Goal: Information Seeking & Learning: Learn about a topic

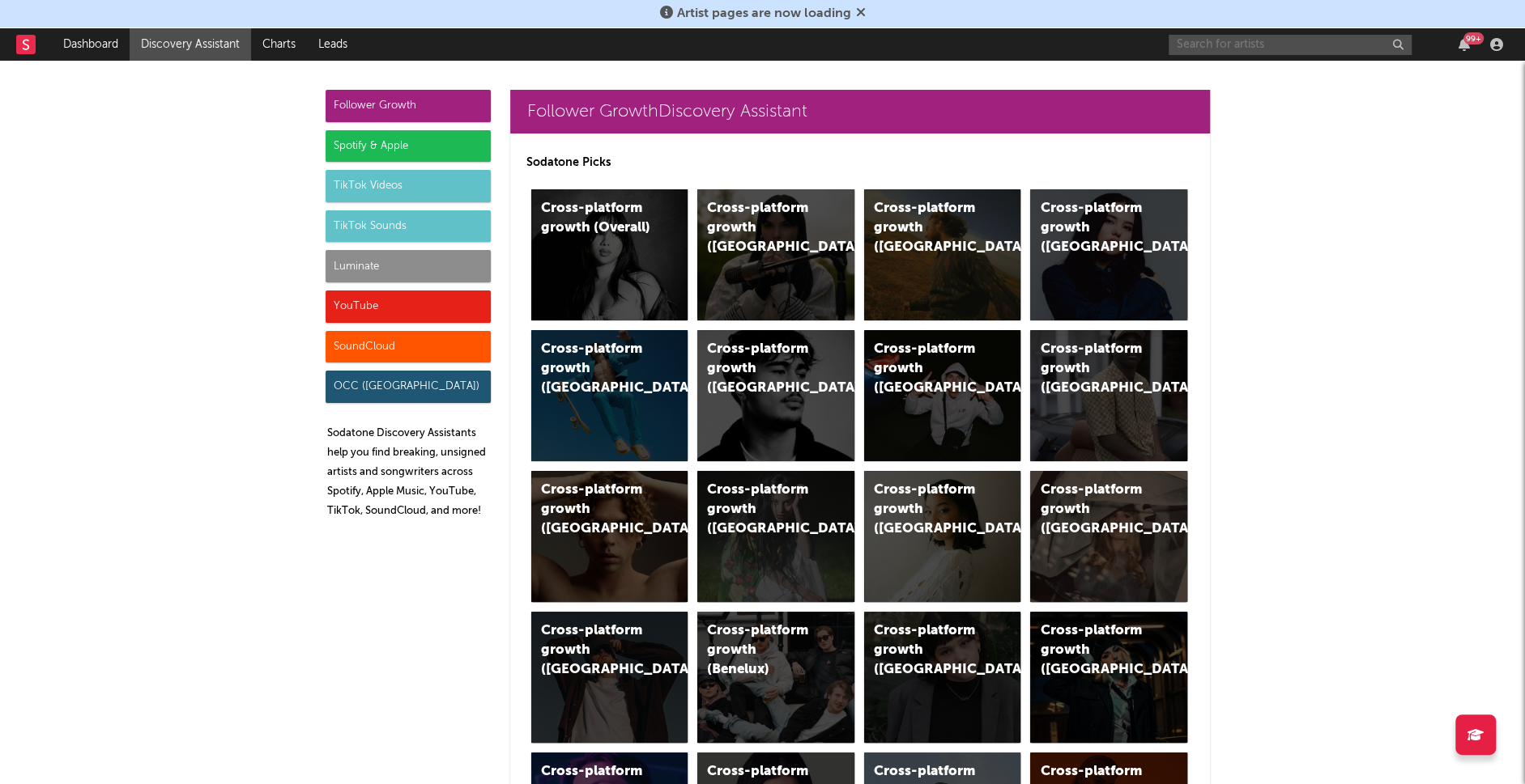
click at [1208, 49] on input "text" at bounding box center [1289, 45] width 243 height 20
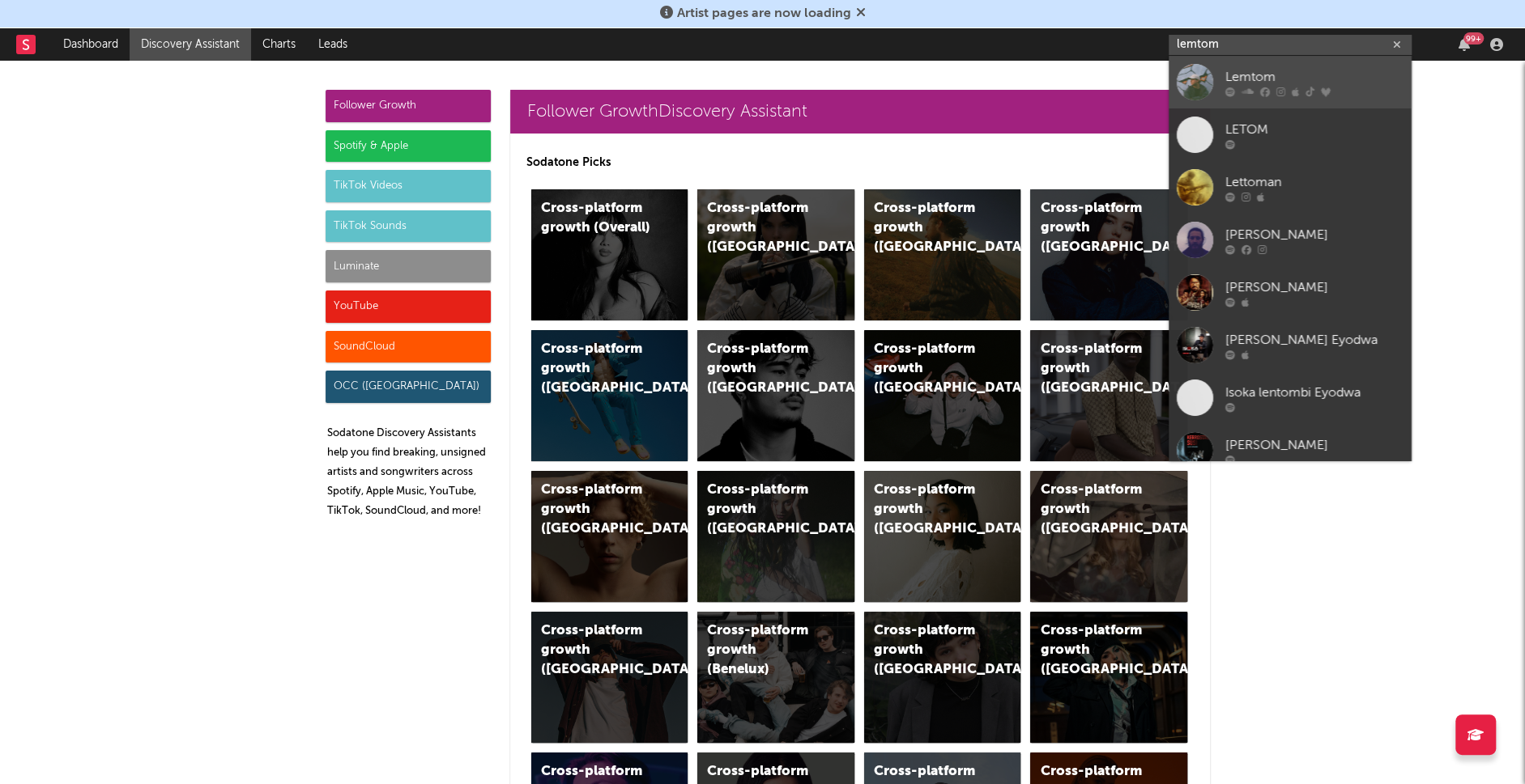
type input "lemtom"
click at [1269, 82] on div "Lemtom" at bounding box center [1314, 78] width 178 height 19
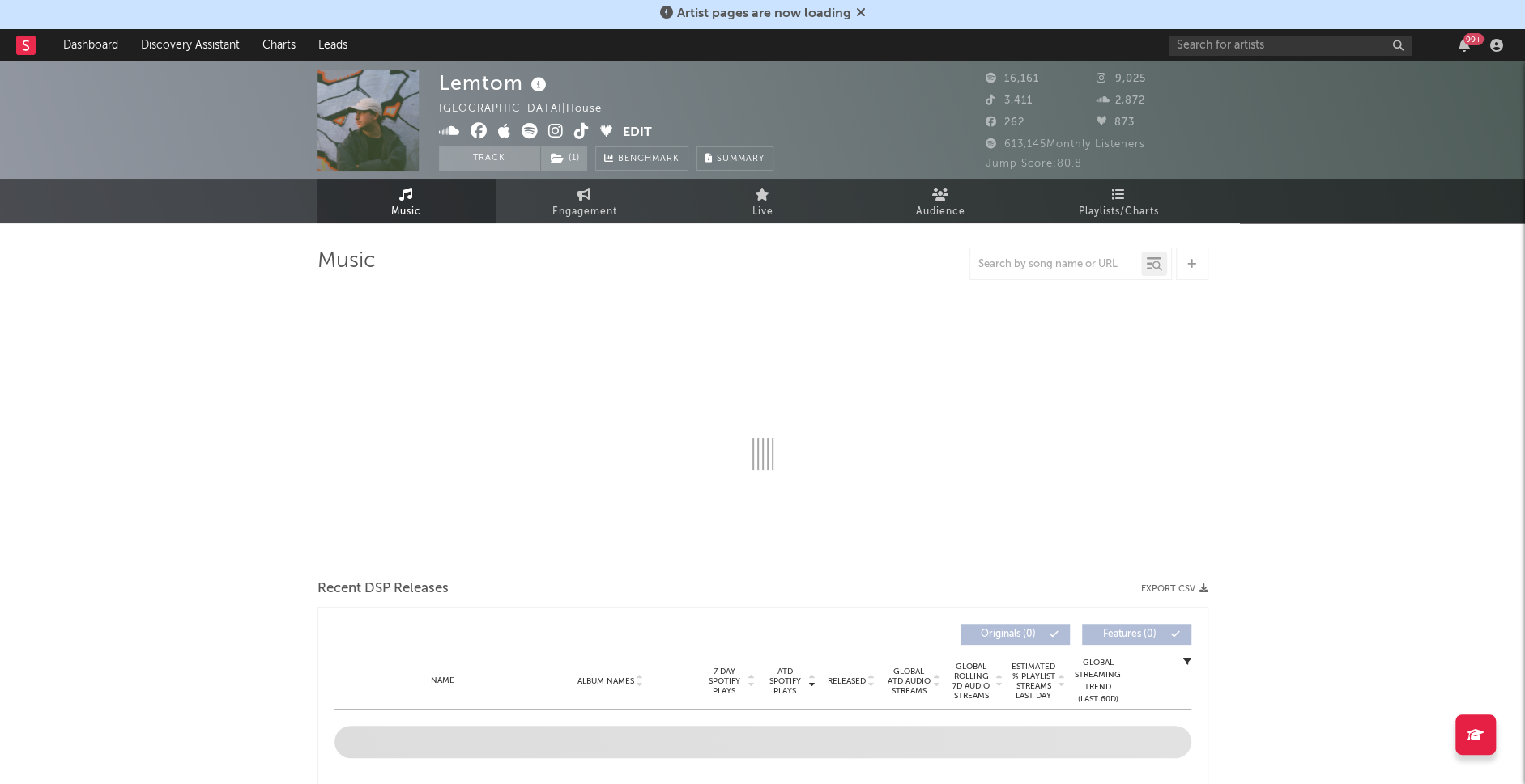
select select "6m"
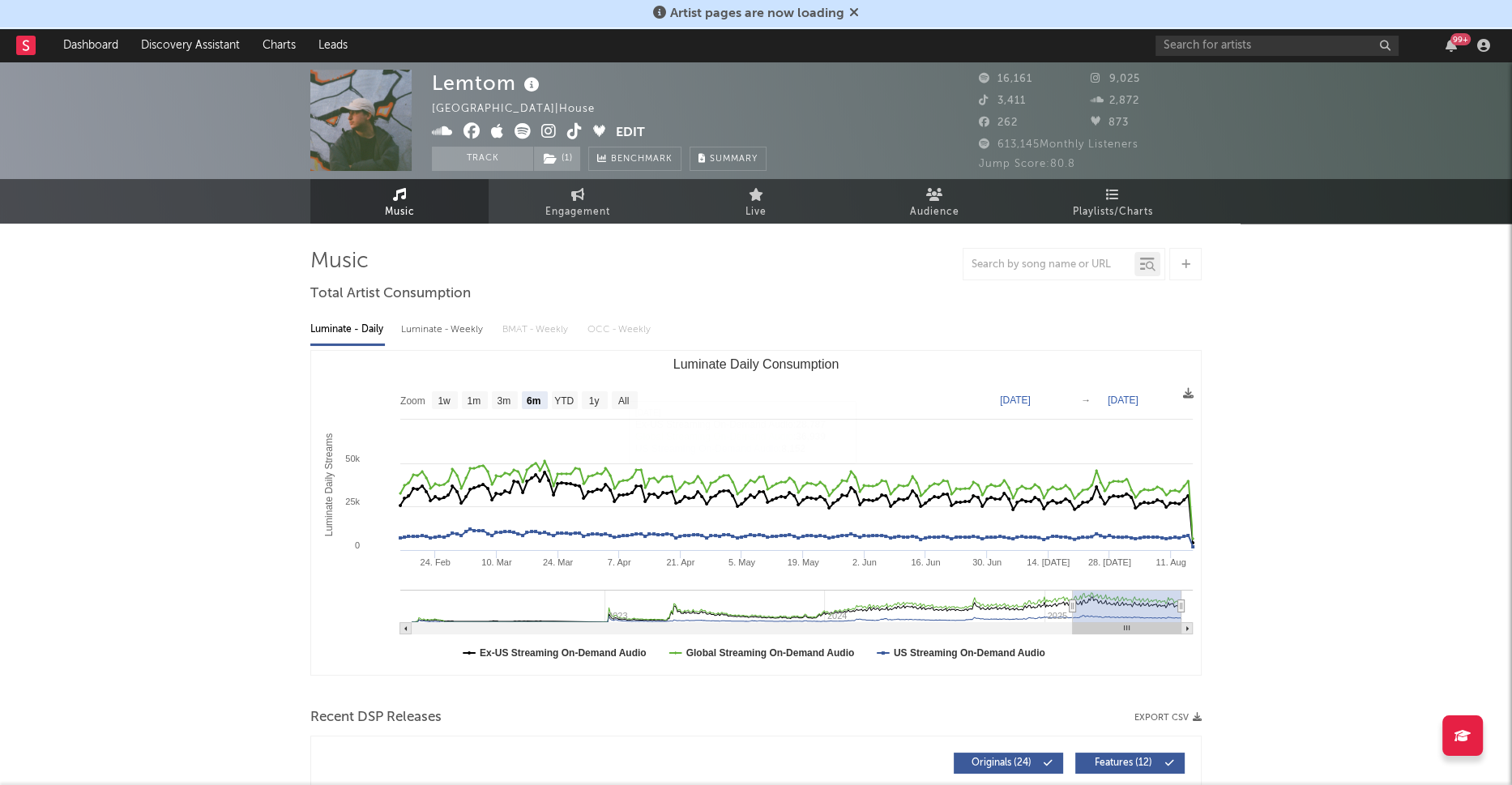
click at [467, 329] on div "Luminate - Weekly" at bounding box center [443, 330] width 85 height 28
select select "1w"
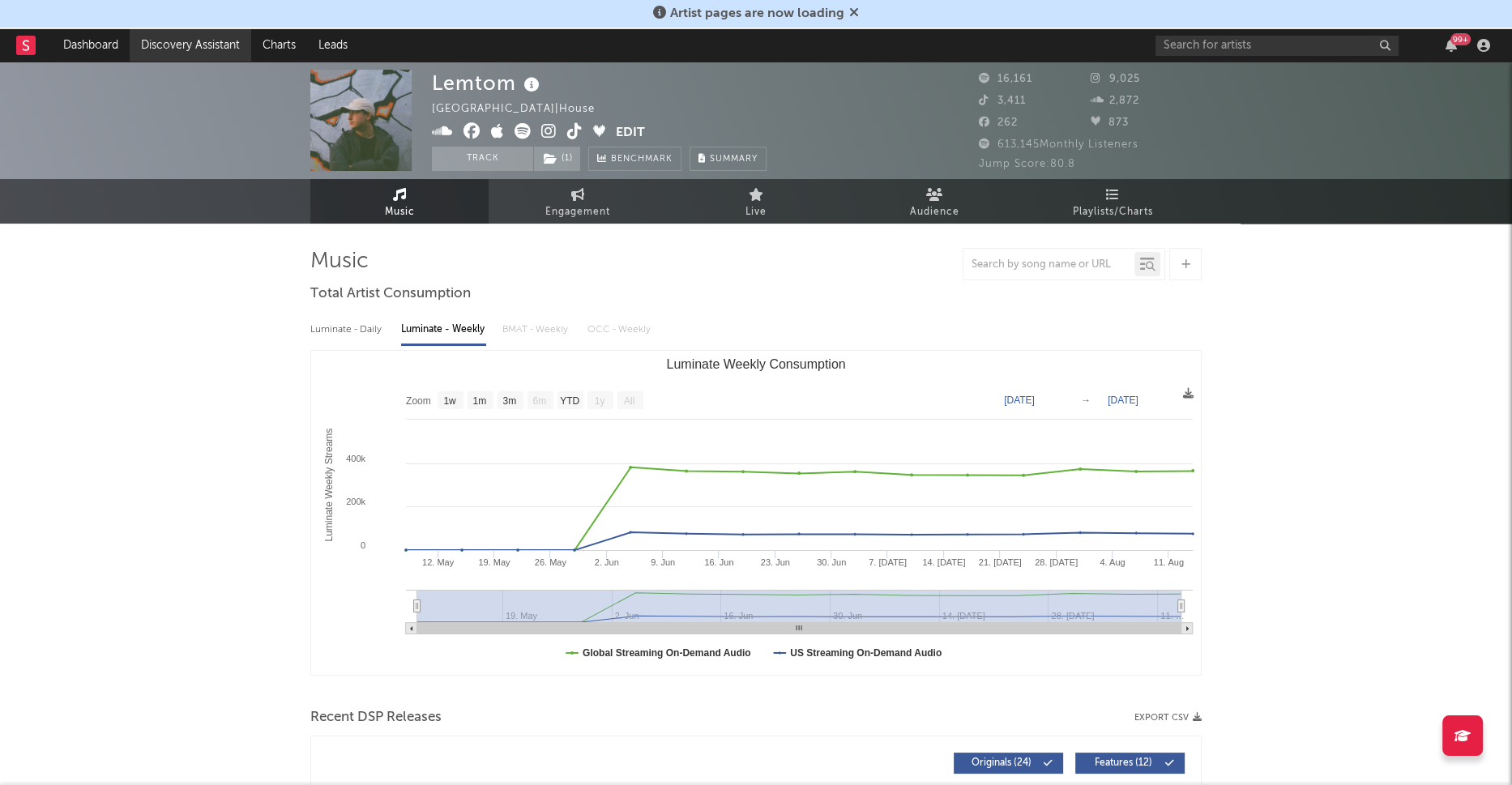
click at [228, 47] on link "Discovery Assistant" at bounding box center [191, 45] width 122 height 32
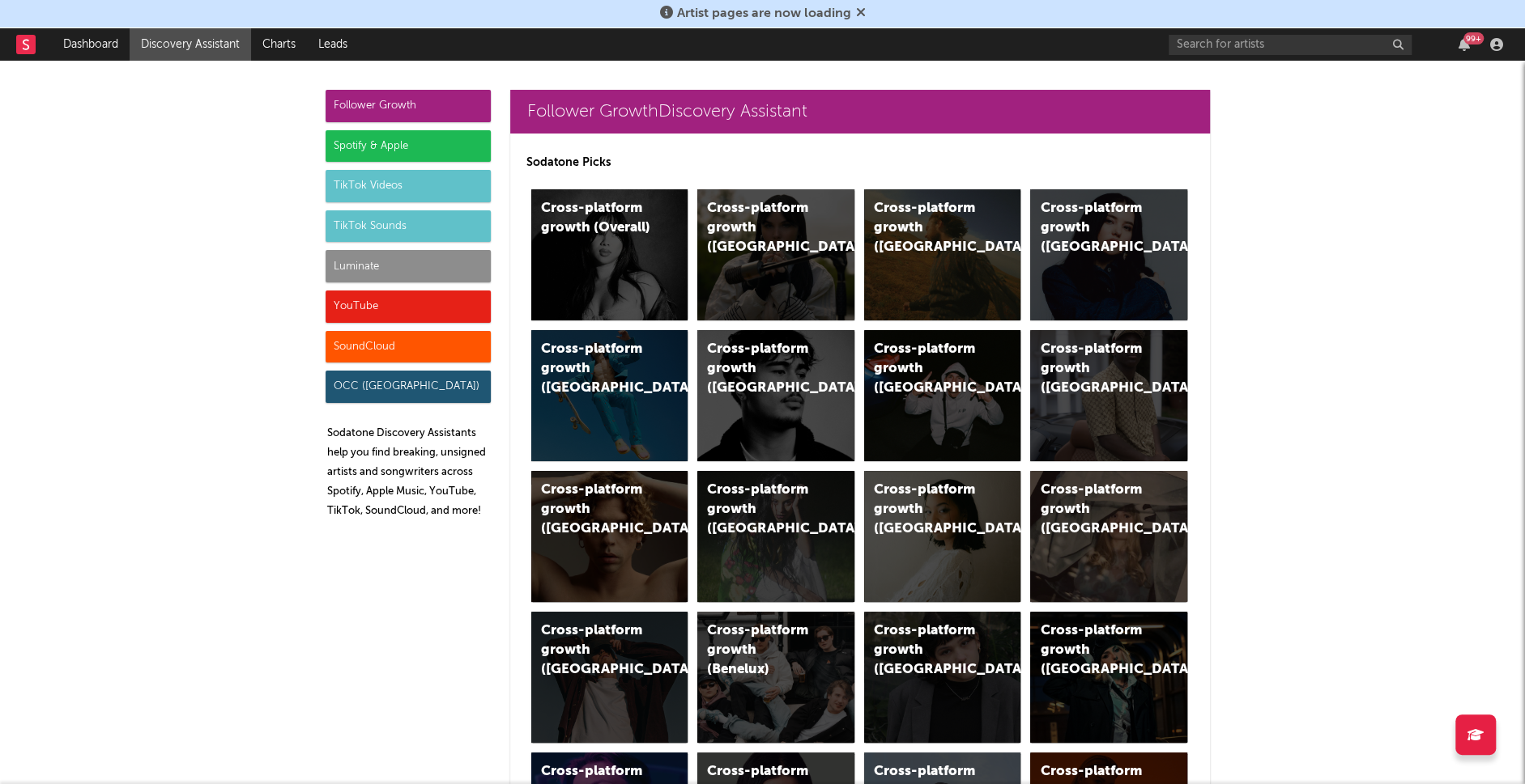
click at [389, 141] on div "Spotify & Apple" at bounding box center [408, 147] width 165 height 32
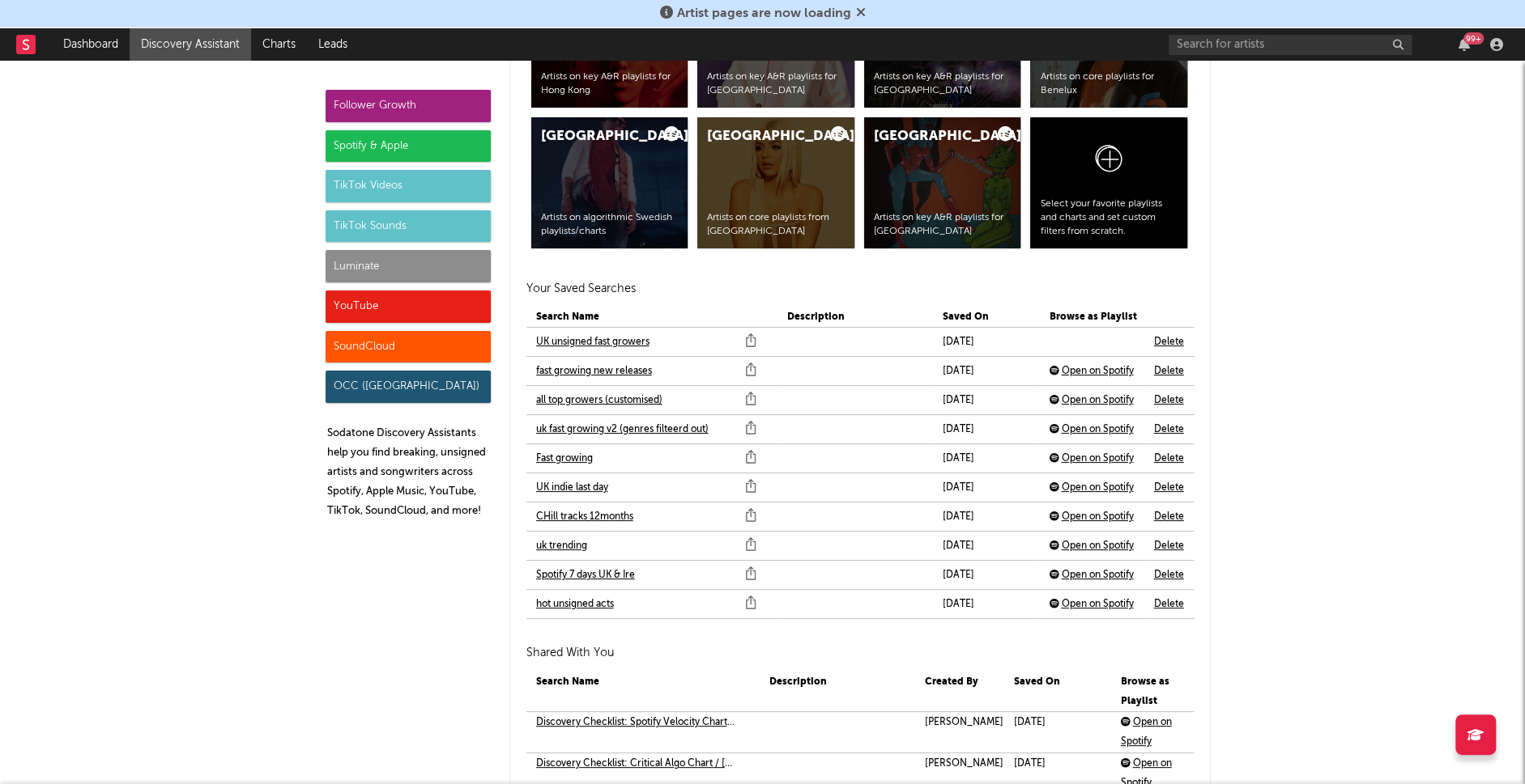
scroll to position [3415, 0]
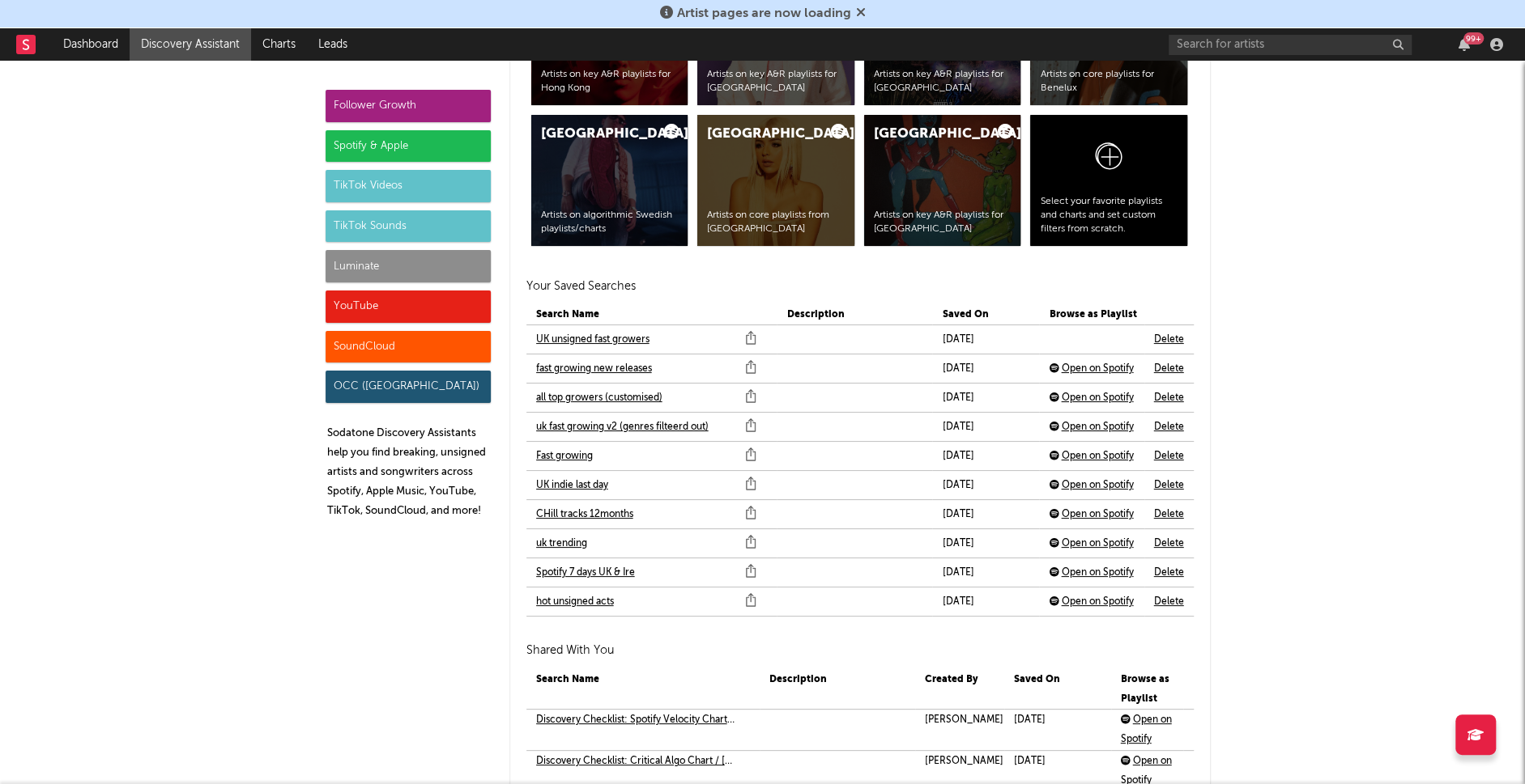
click at [599, 339] on link "UK unsigned fast growers" at bounding box center [593, 340] width 114 height 19
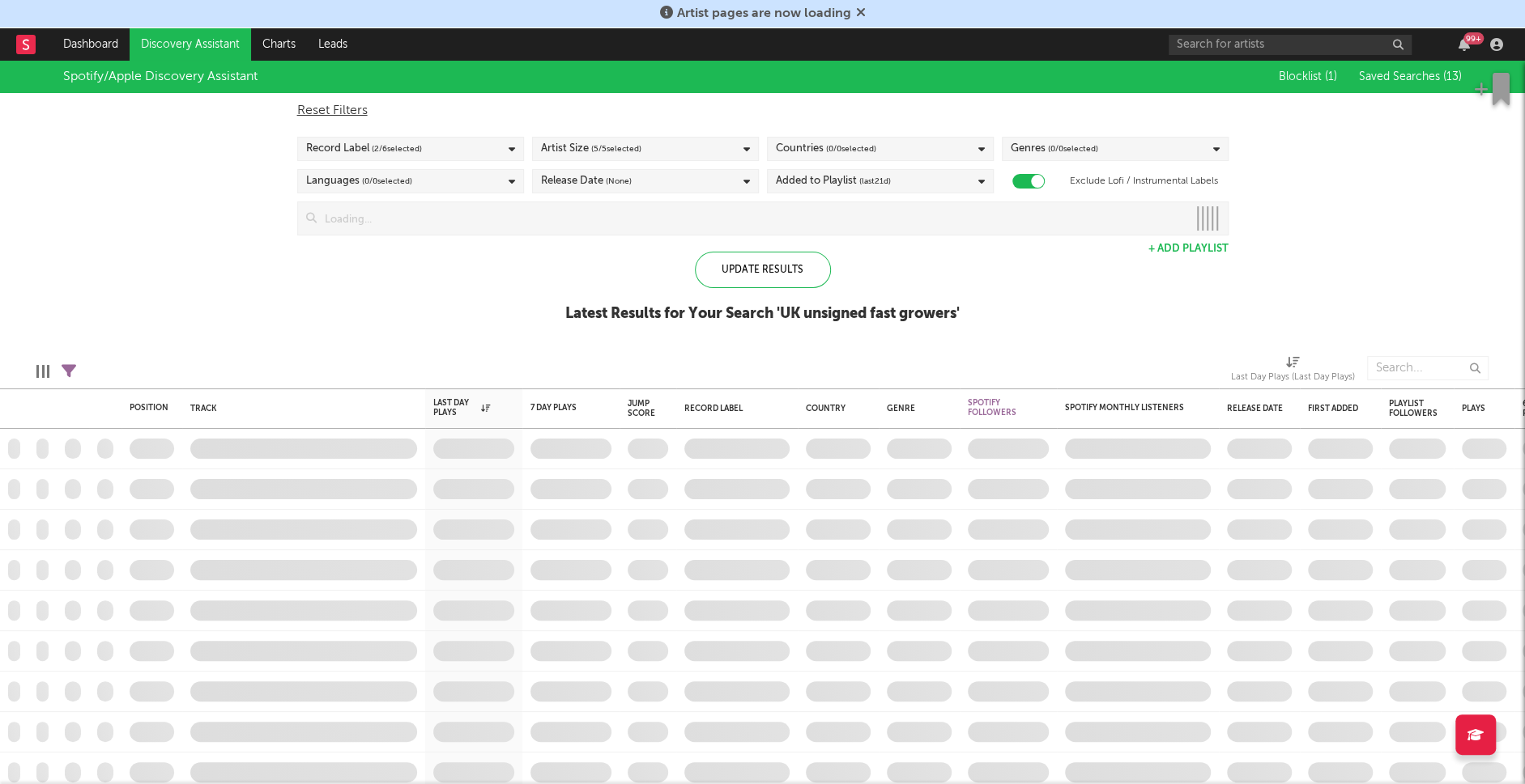
checkbox input "true"
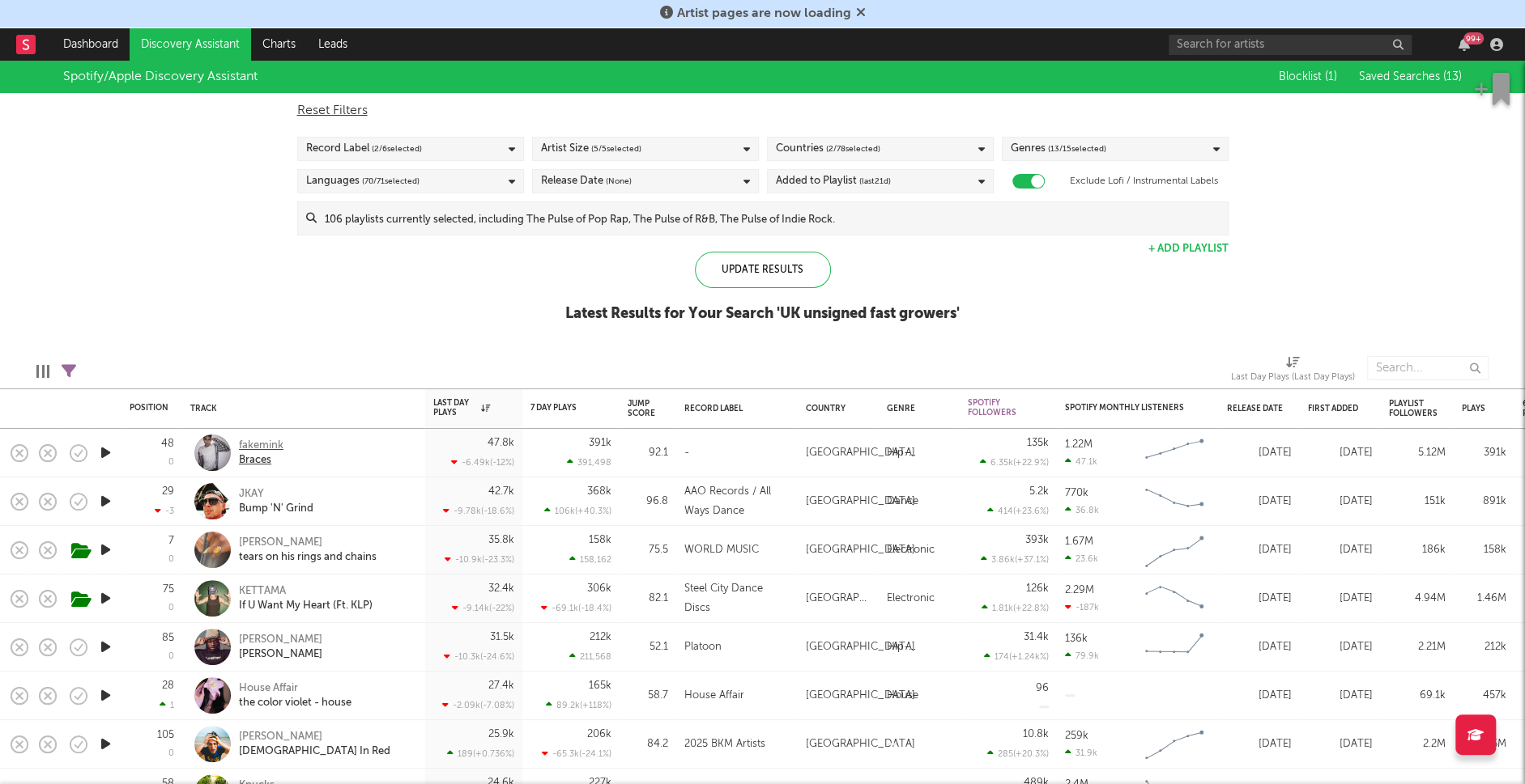
click at [267, 445] on div "fakemink" at bounding box center [260, 446] width 45 height 15
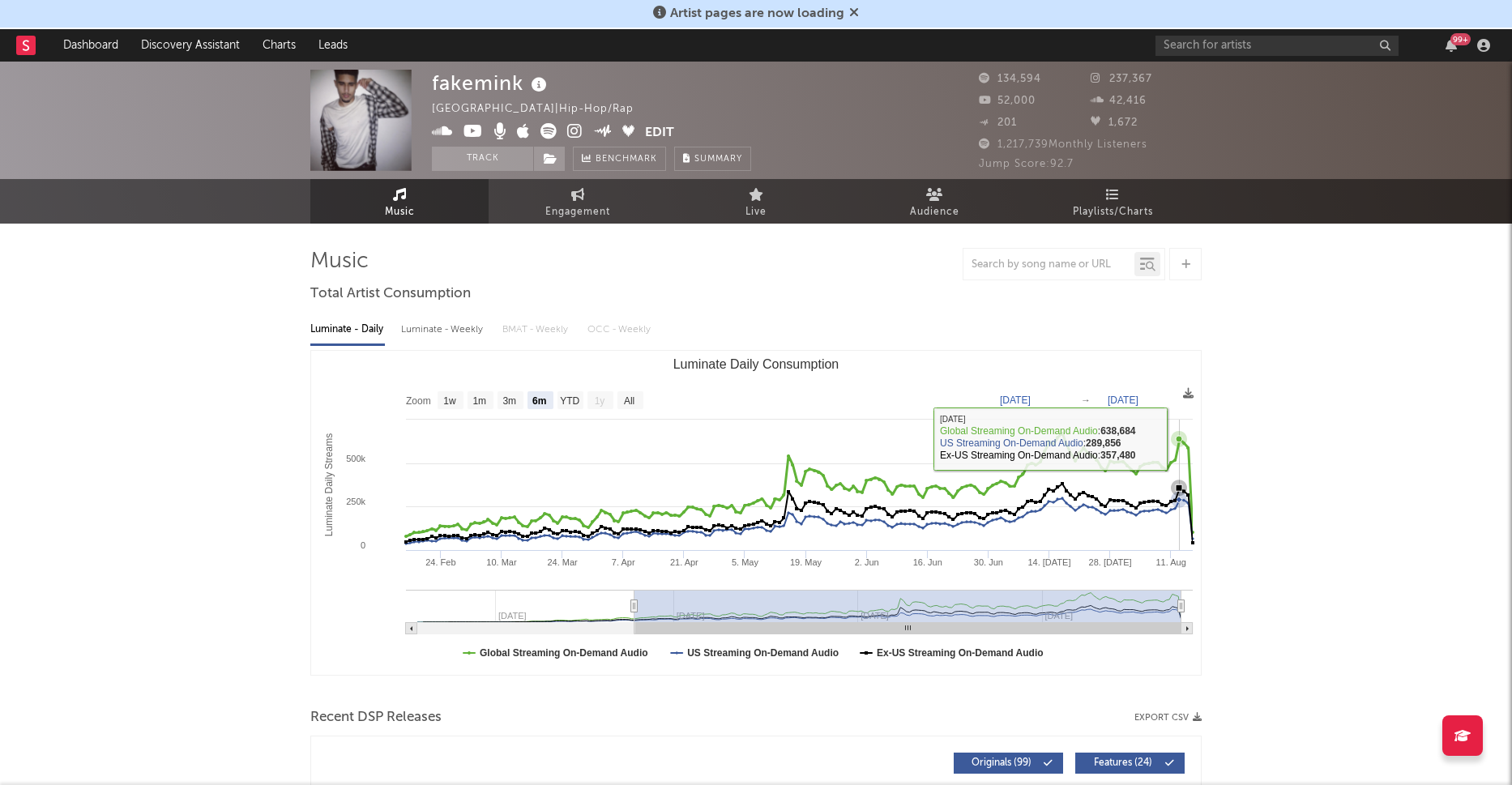
select select "6m"
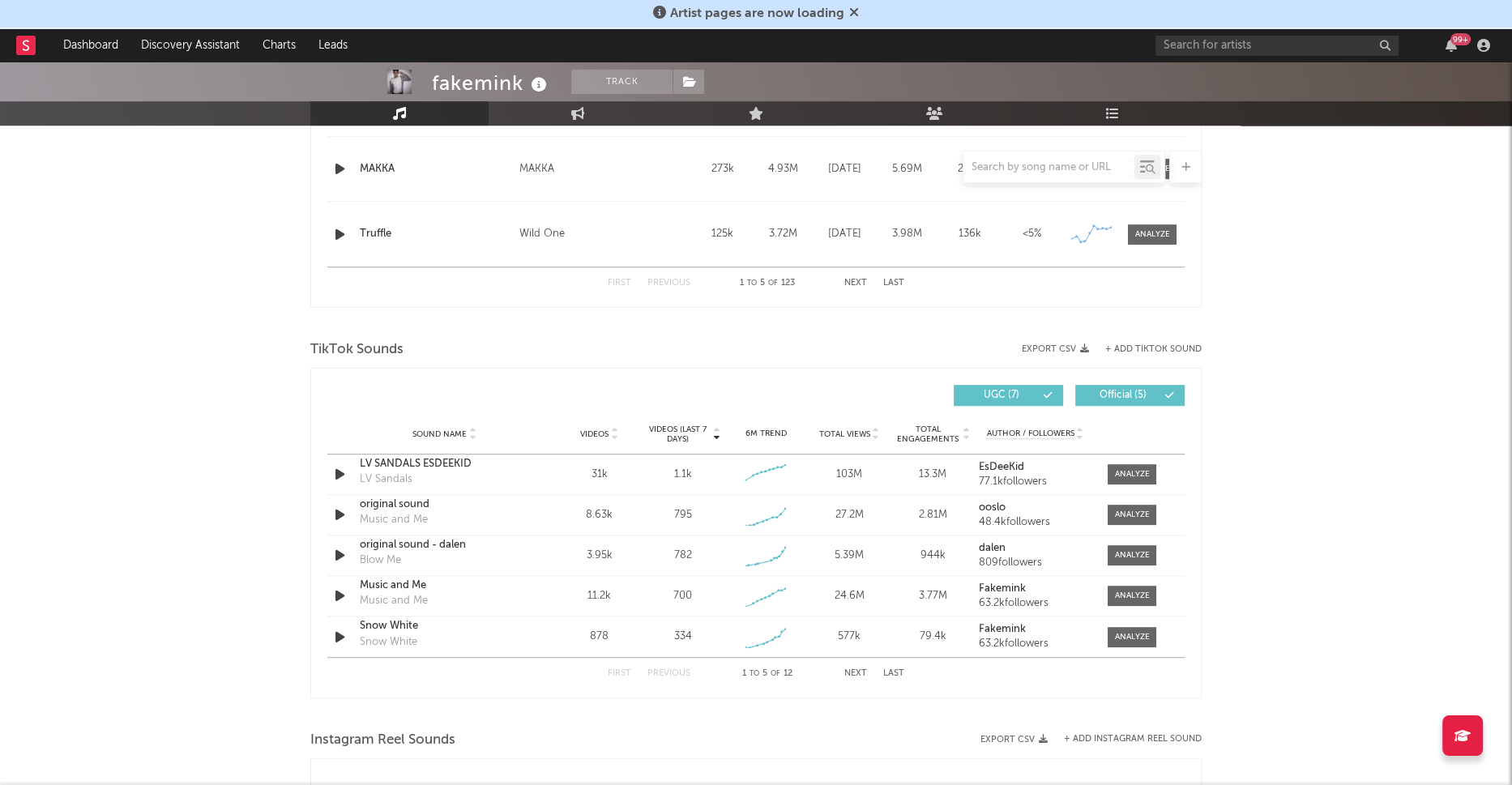
scroll to position [990, 0]
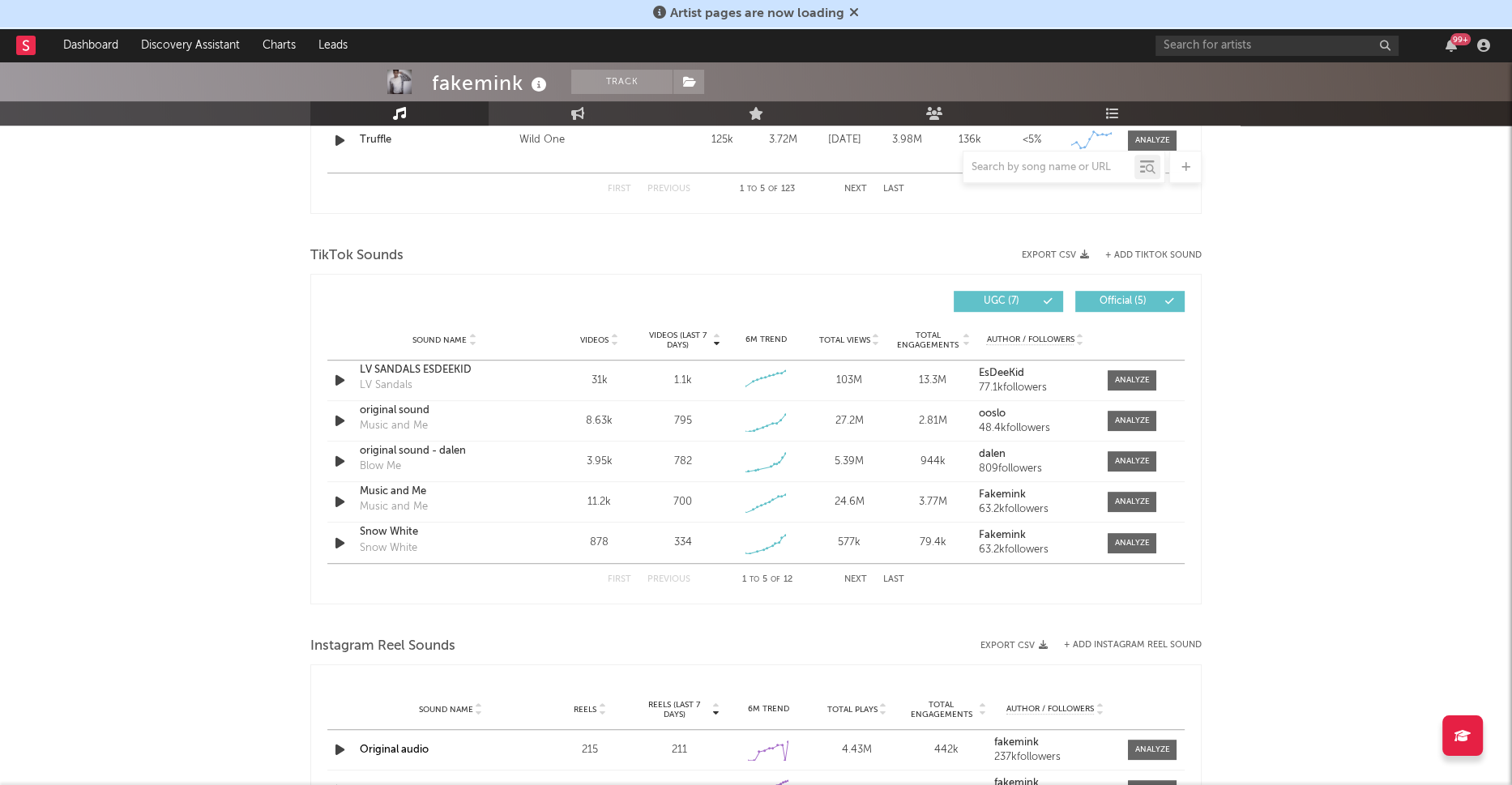
click at [848, 339] on span "Total Views" at bounding box center [844, 340] width 51 height 10
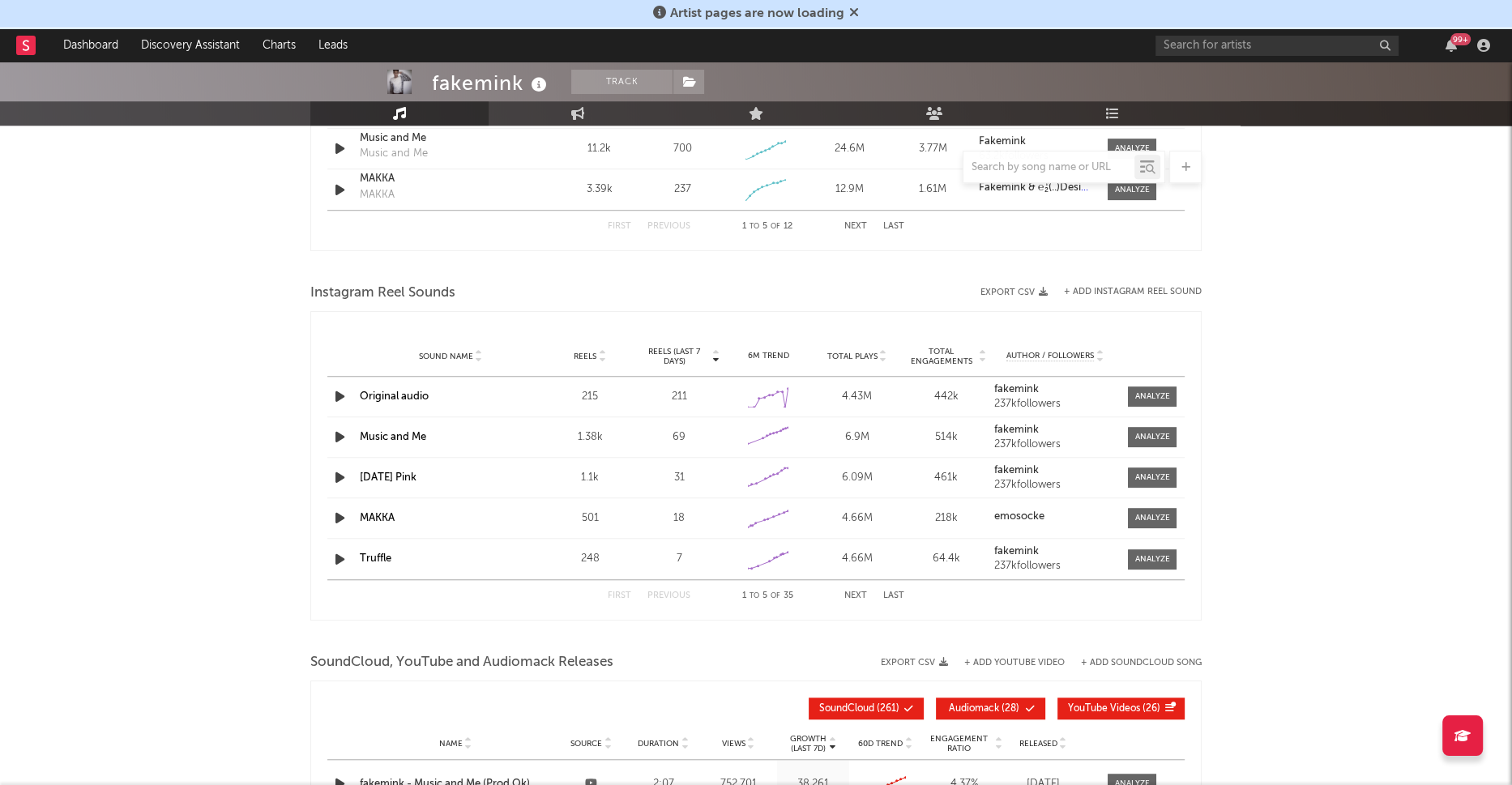
scroll to position [1350, 0]
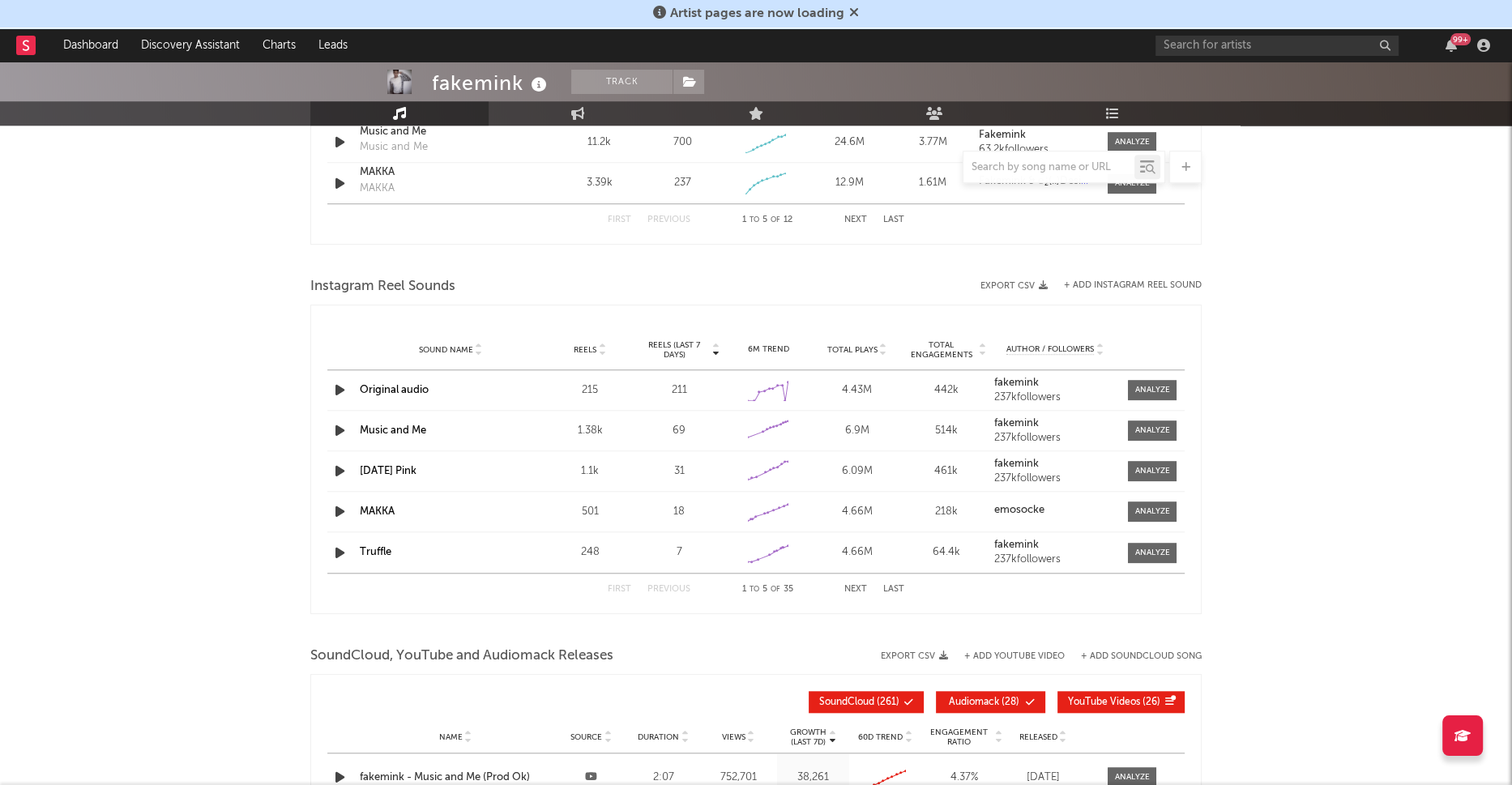
click at [850, 348] on span "Total Plays" at bounding box center [852, 350] width 50 height 10
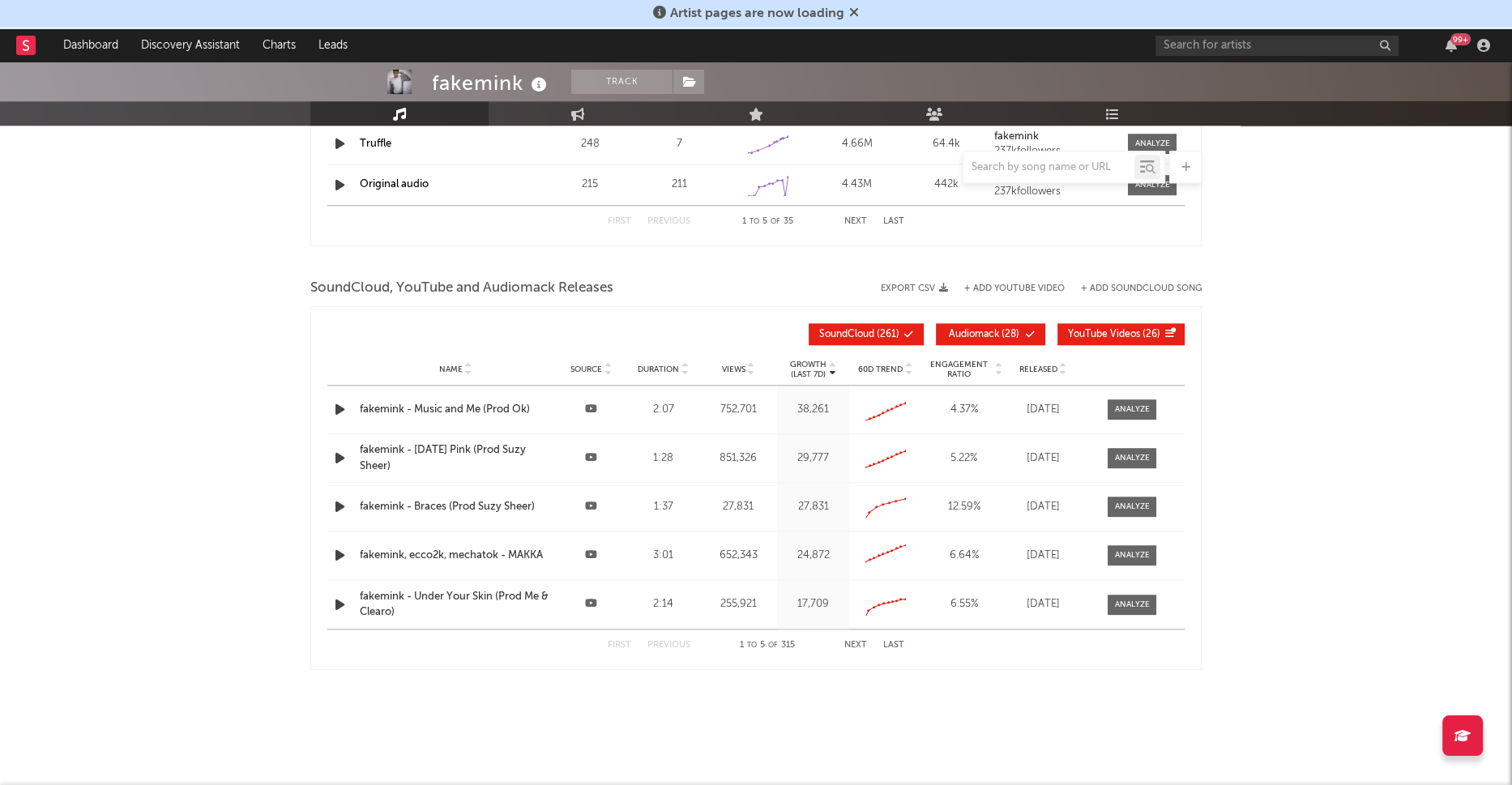
scroll to position [1723, 0]
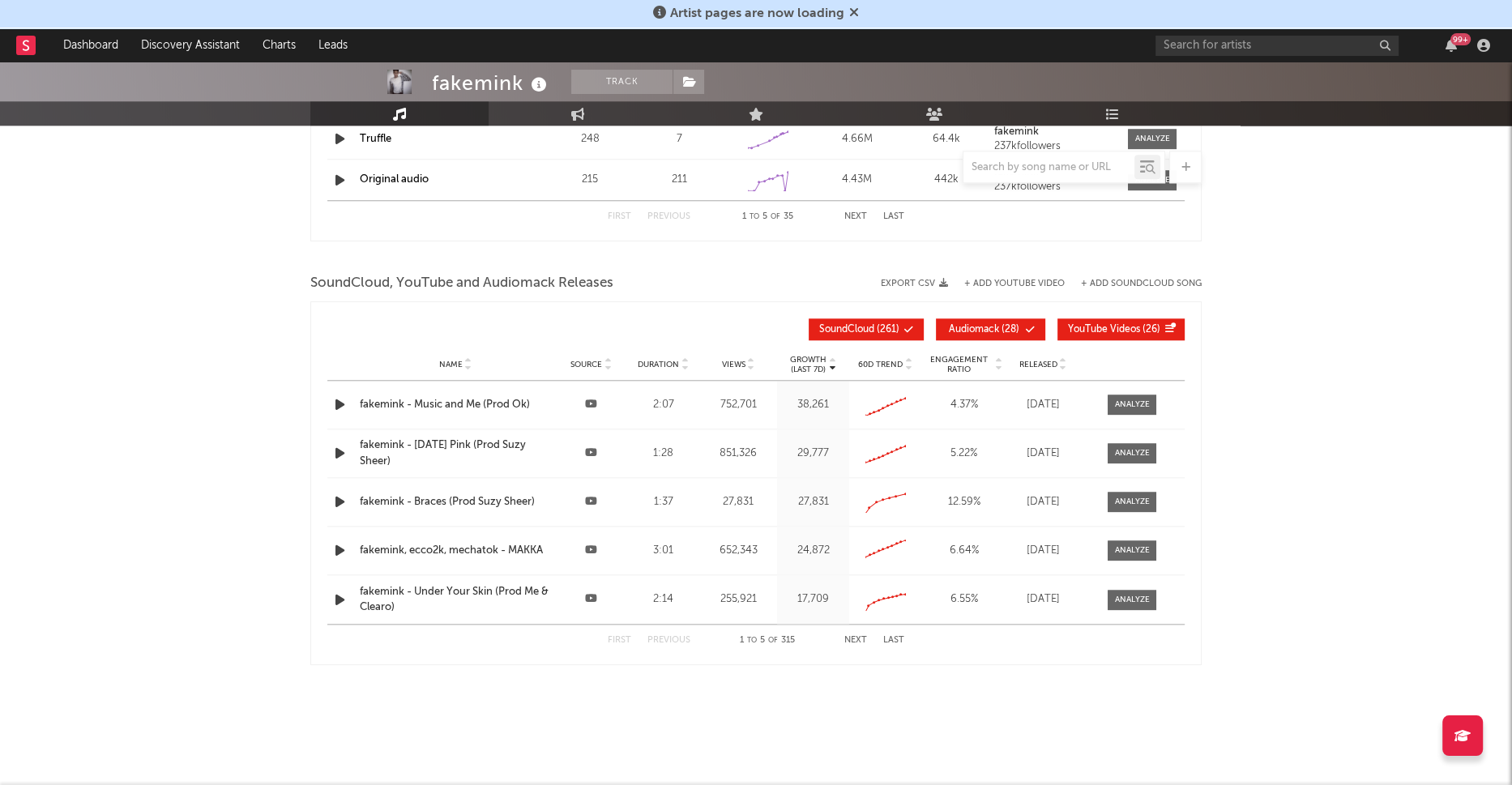
click at [798, 358] on p "Growth" at bounding box center [808, 360] width 37 height 10
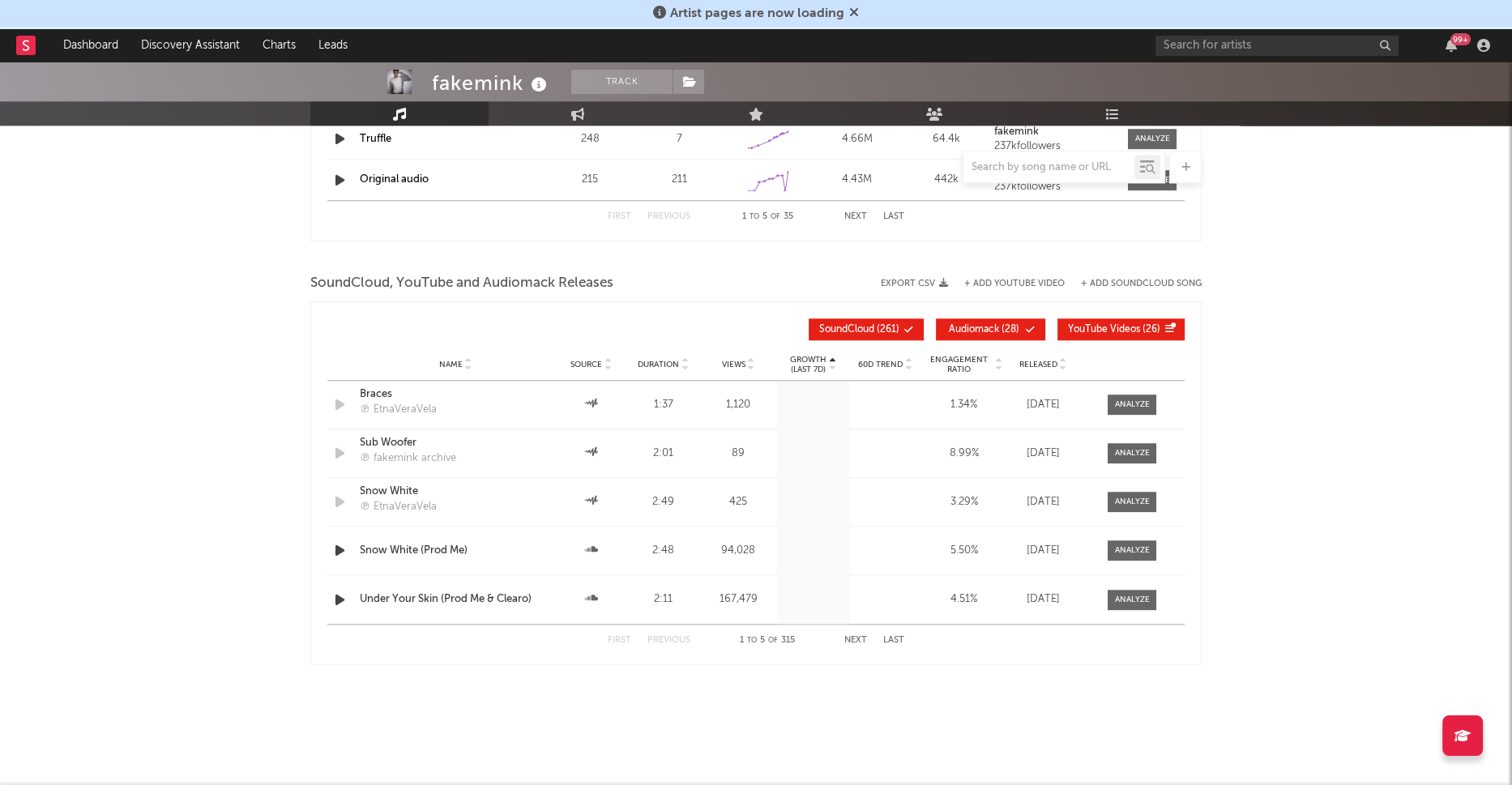
click at [798, 358] on p "Growth" at bounding box center [808, 360] width 37 height 10
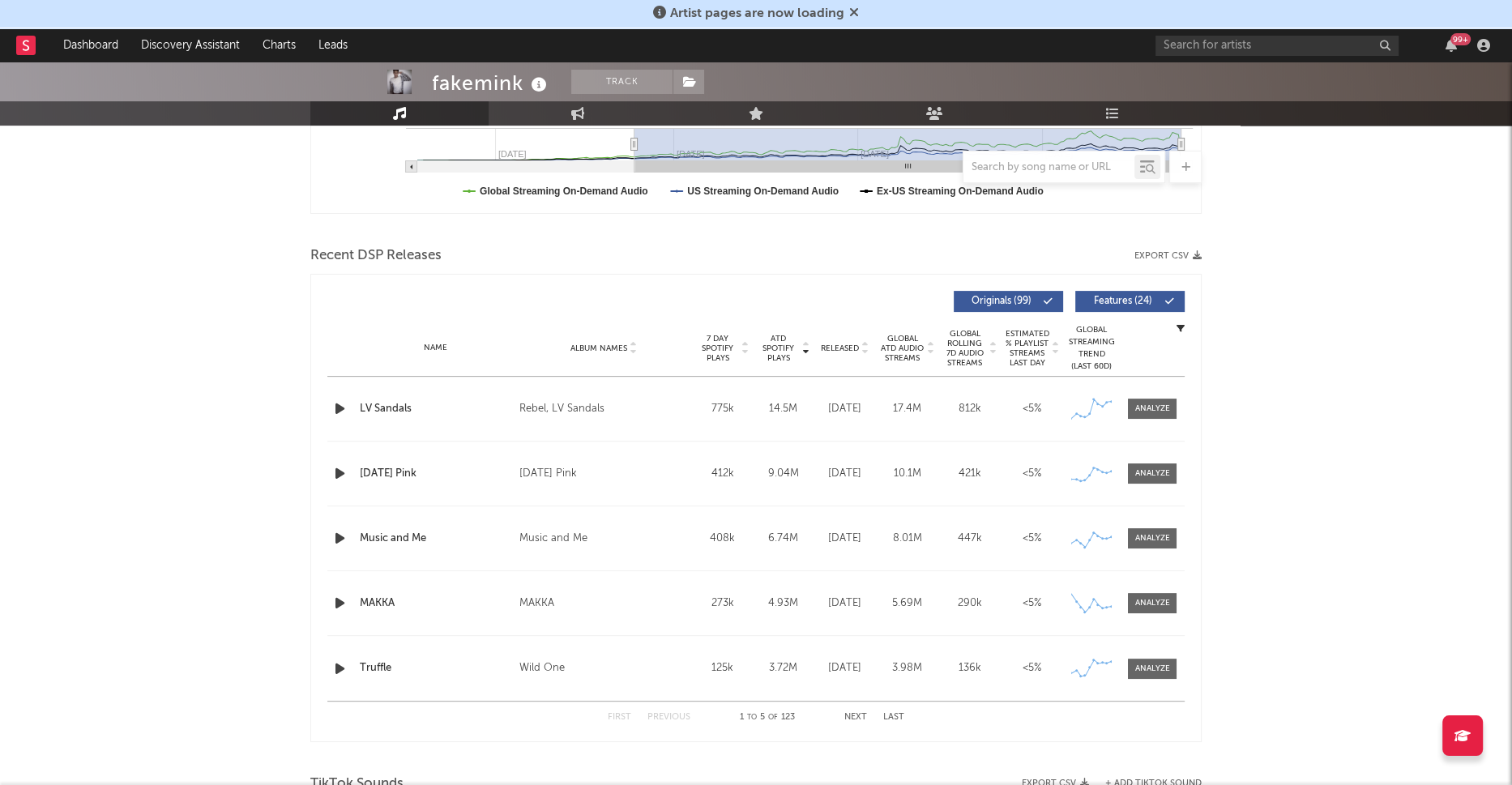
scroll to position [0, 0]
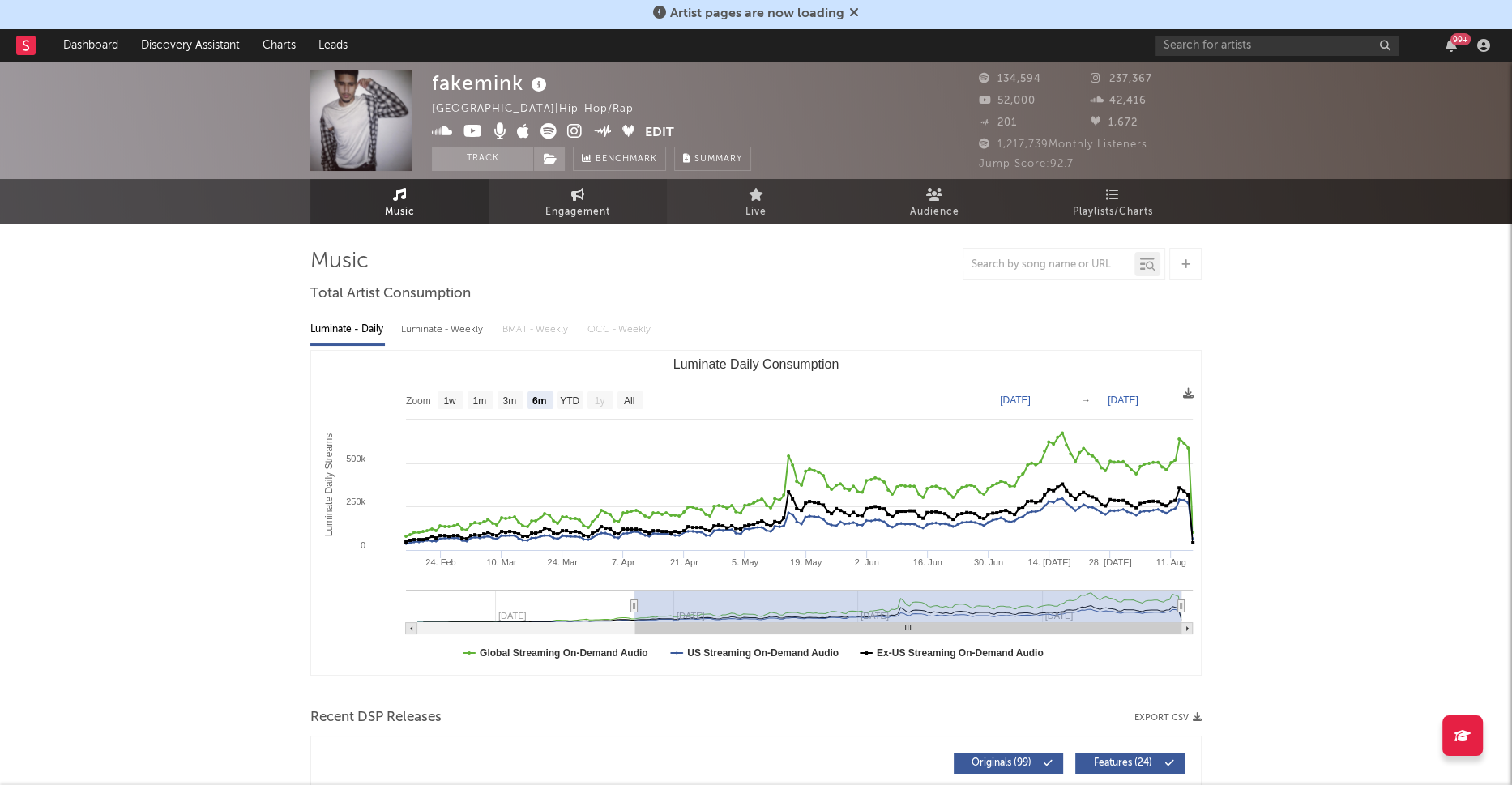
click at [572, 191] on icon at bounding box center [578, 195] width 14 height 13
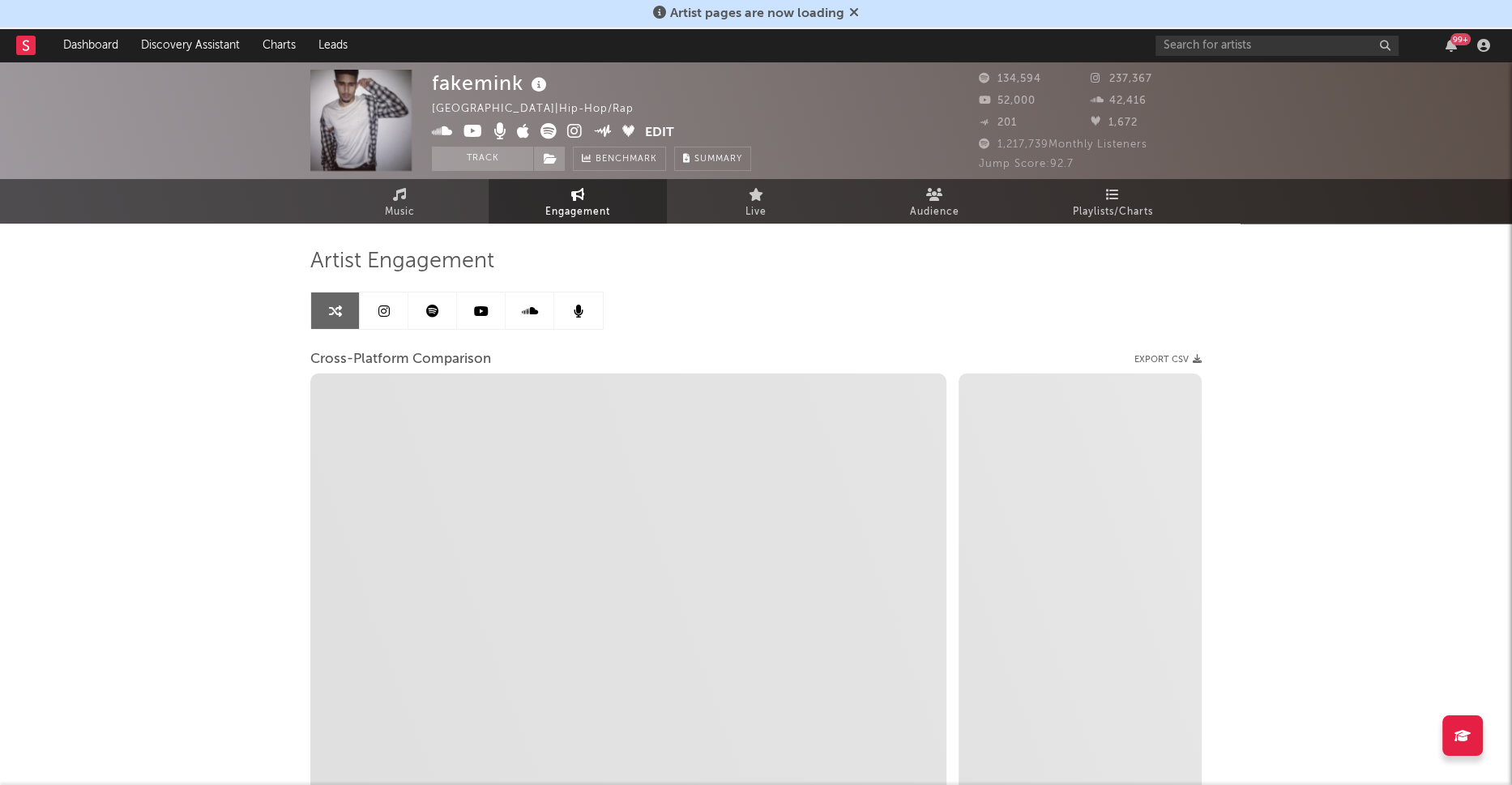
select select "1w"
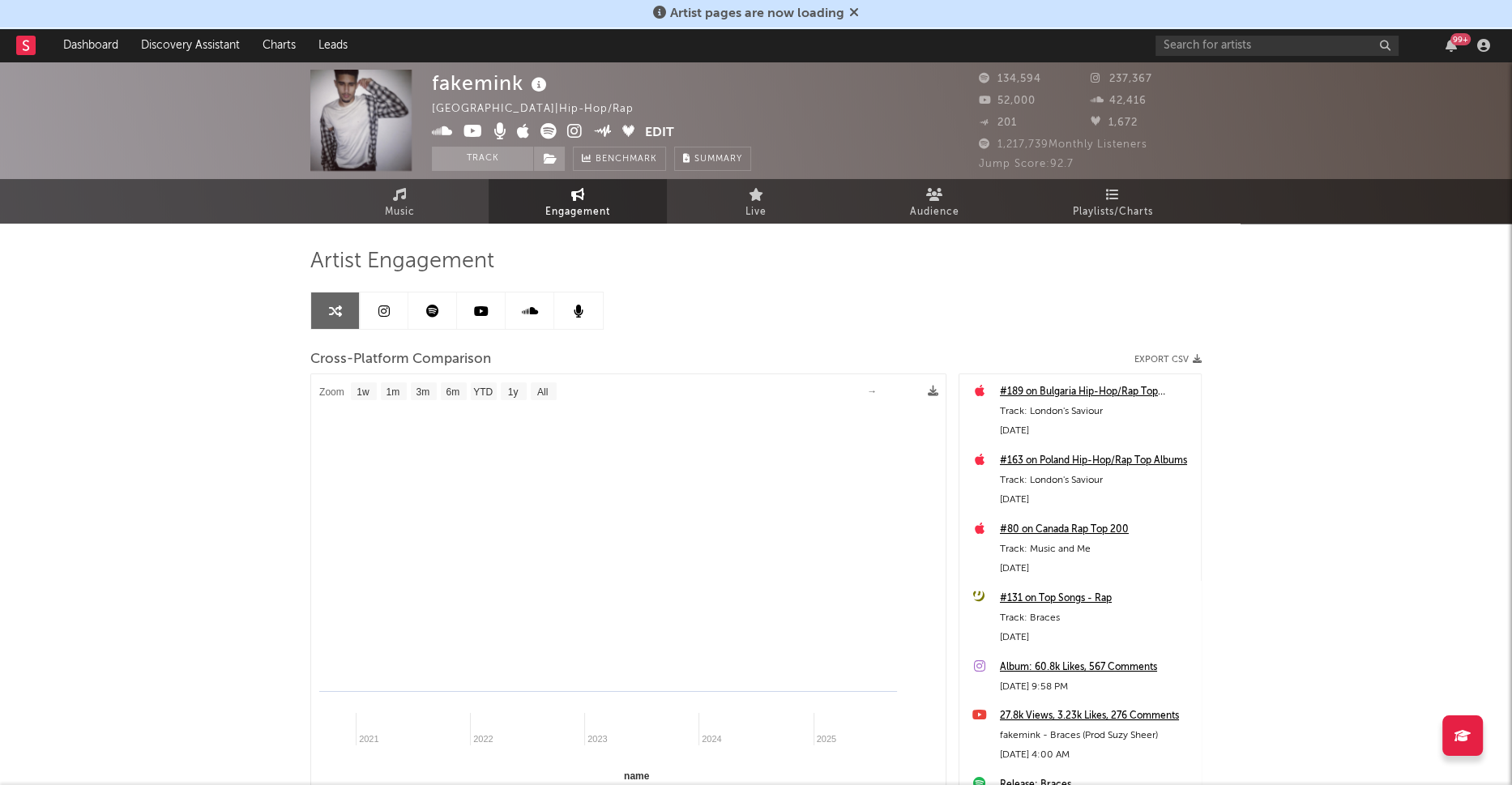
select select "1m"
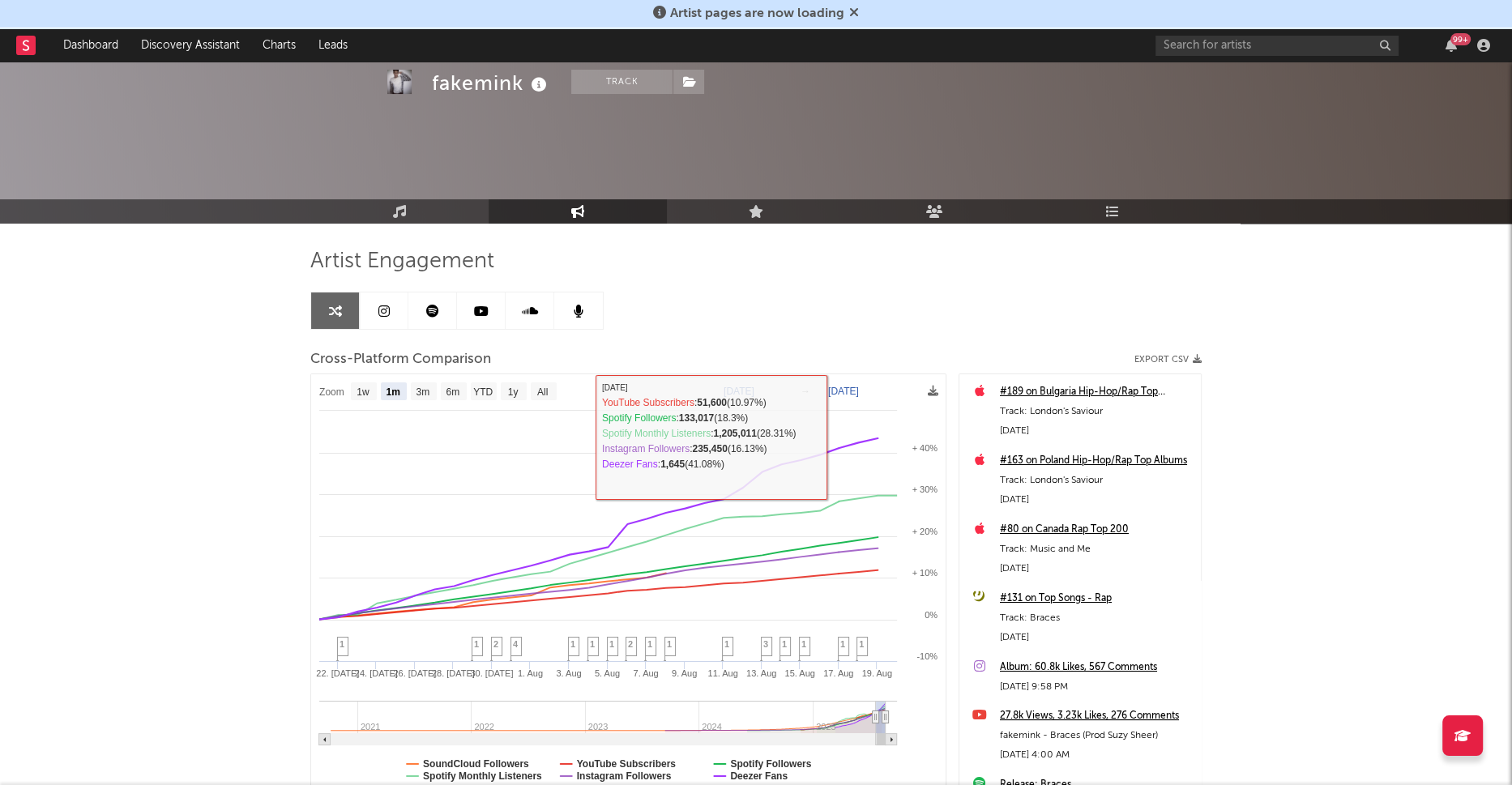
scroll to position [127, 0]
